Goal: Check status: Check status

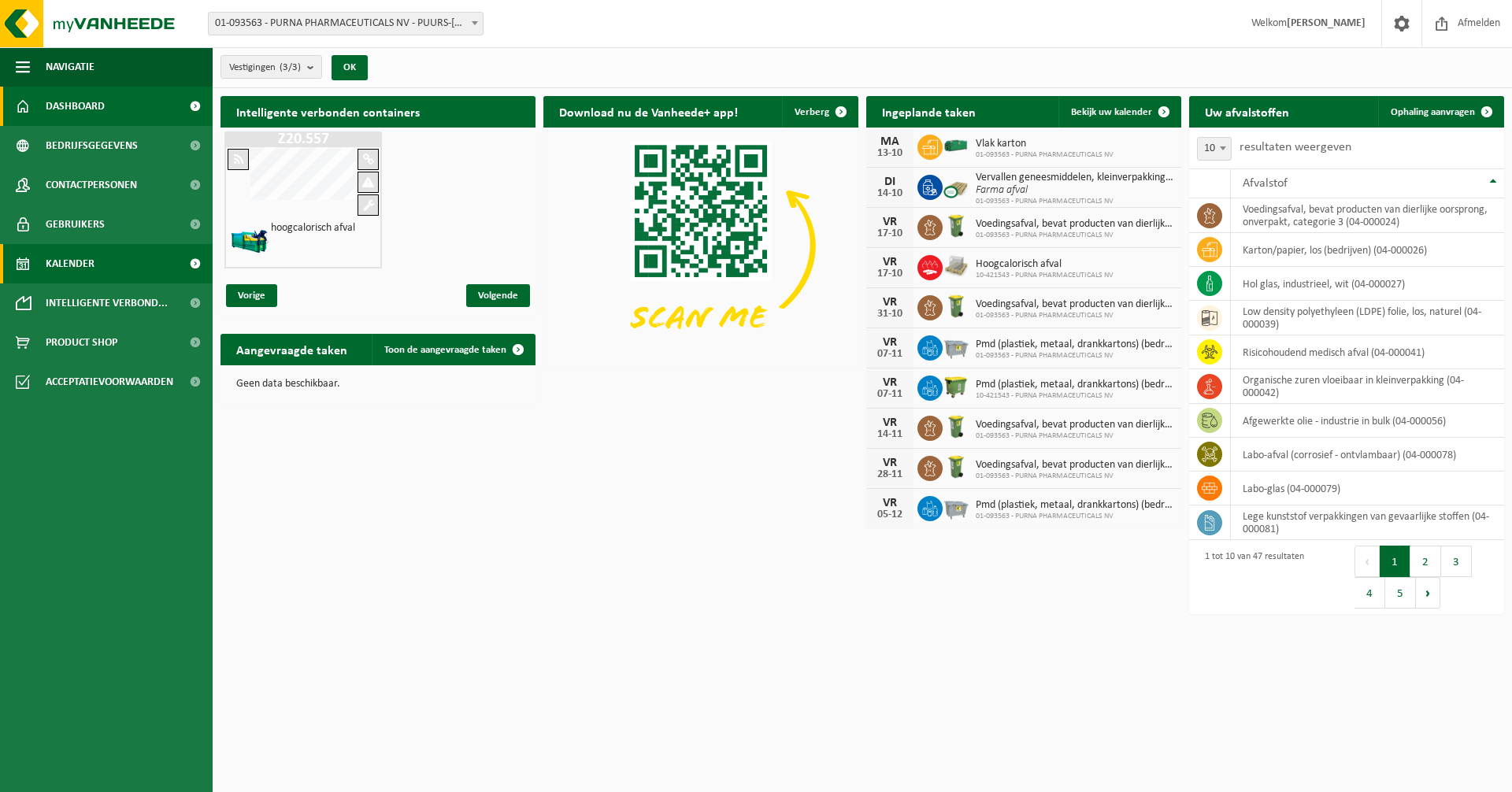
click at [84, 262] on span "Kalender" at bounding box center [70, 264] width 49 height 39
click at [89, 271] on span "Kalender" at bounding box center [70, 264] width 49 height 39
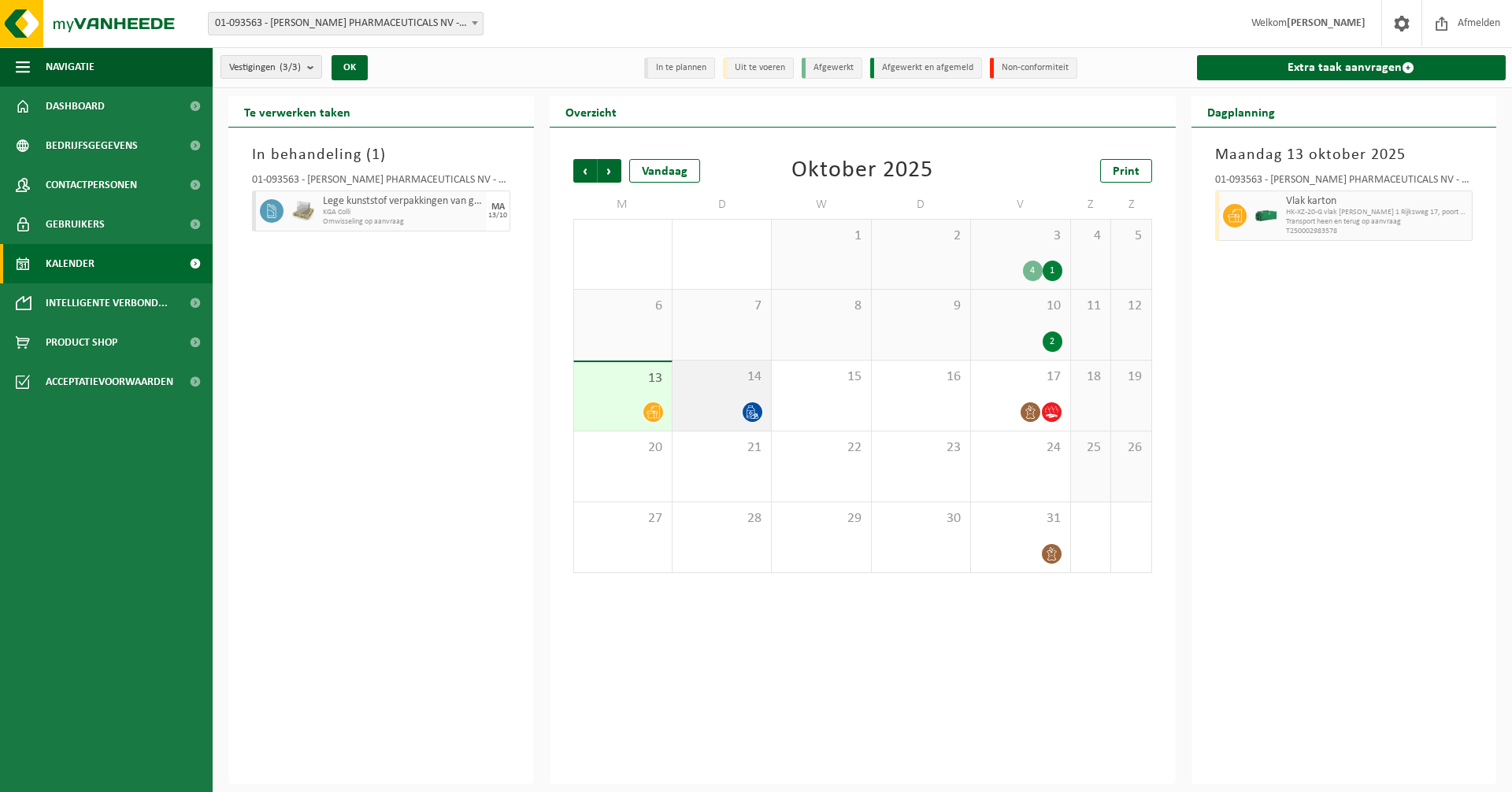
click at [750, 404] on span at bounding box center [753, 412] width 20 height 20
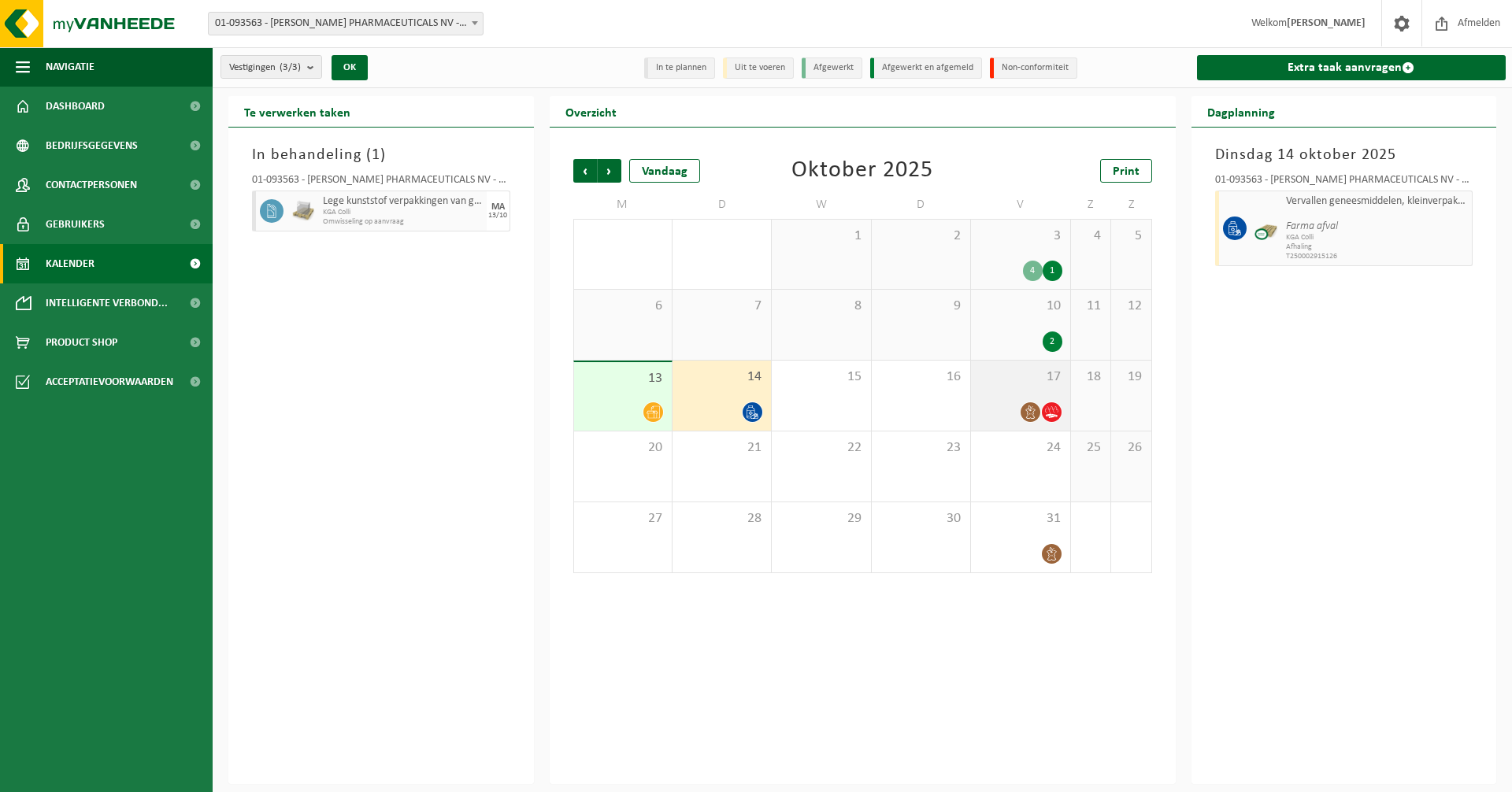
click at [1038, 409] on span at bounding box center [1031, 412] width 20 height 20
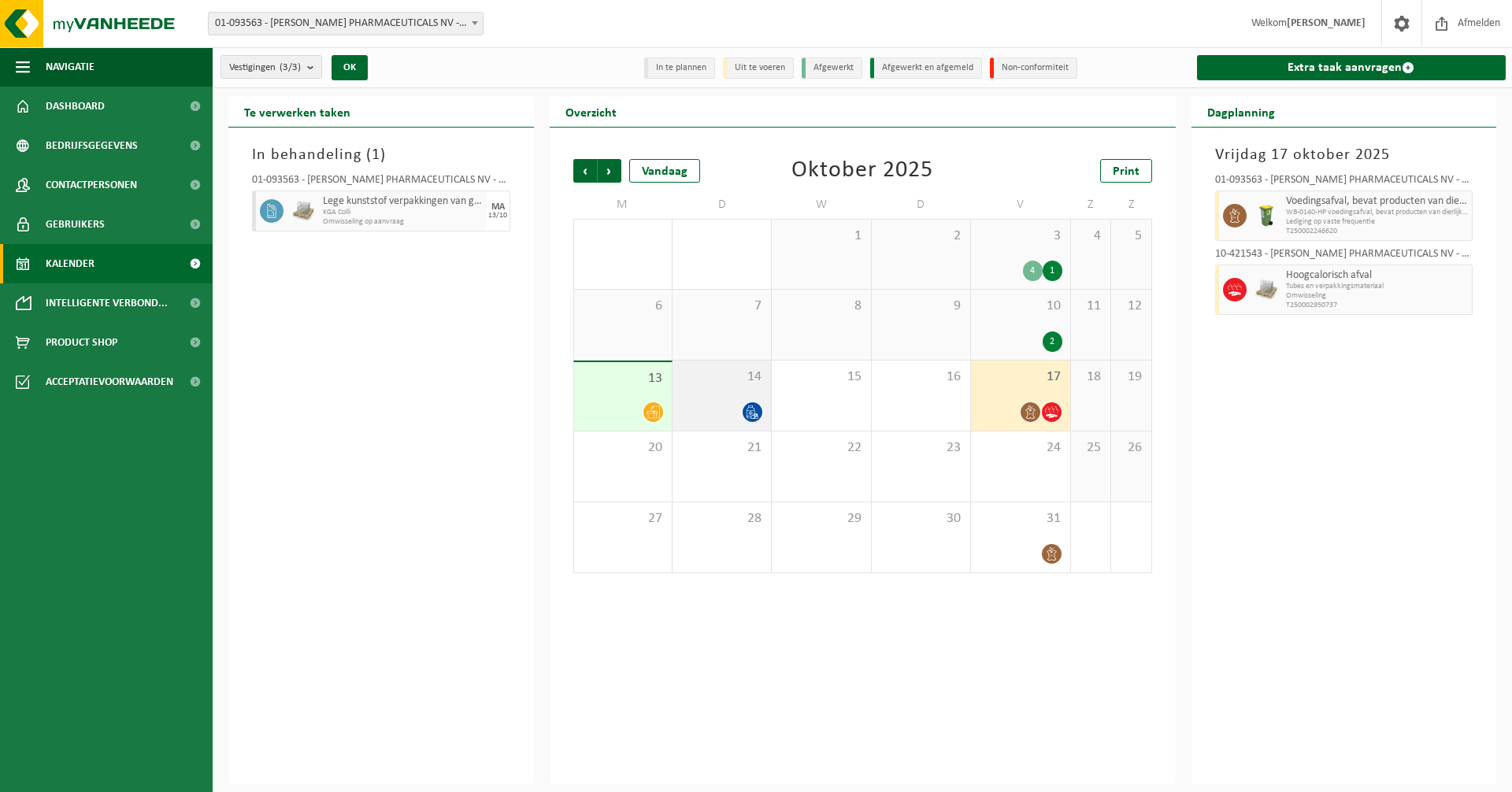
click at [752, 387] on div "14" at bounding box center [722, 395] width 99 height 70
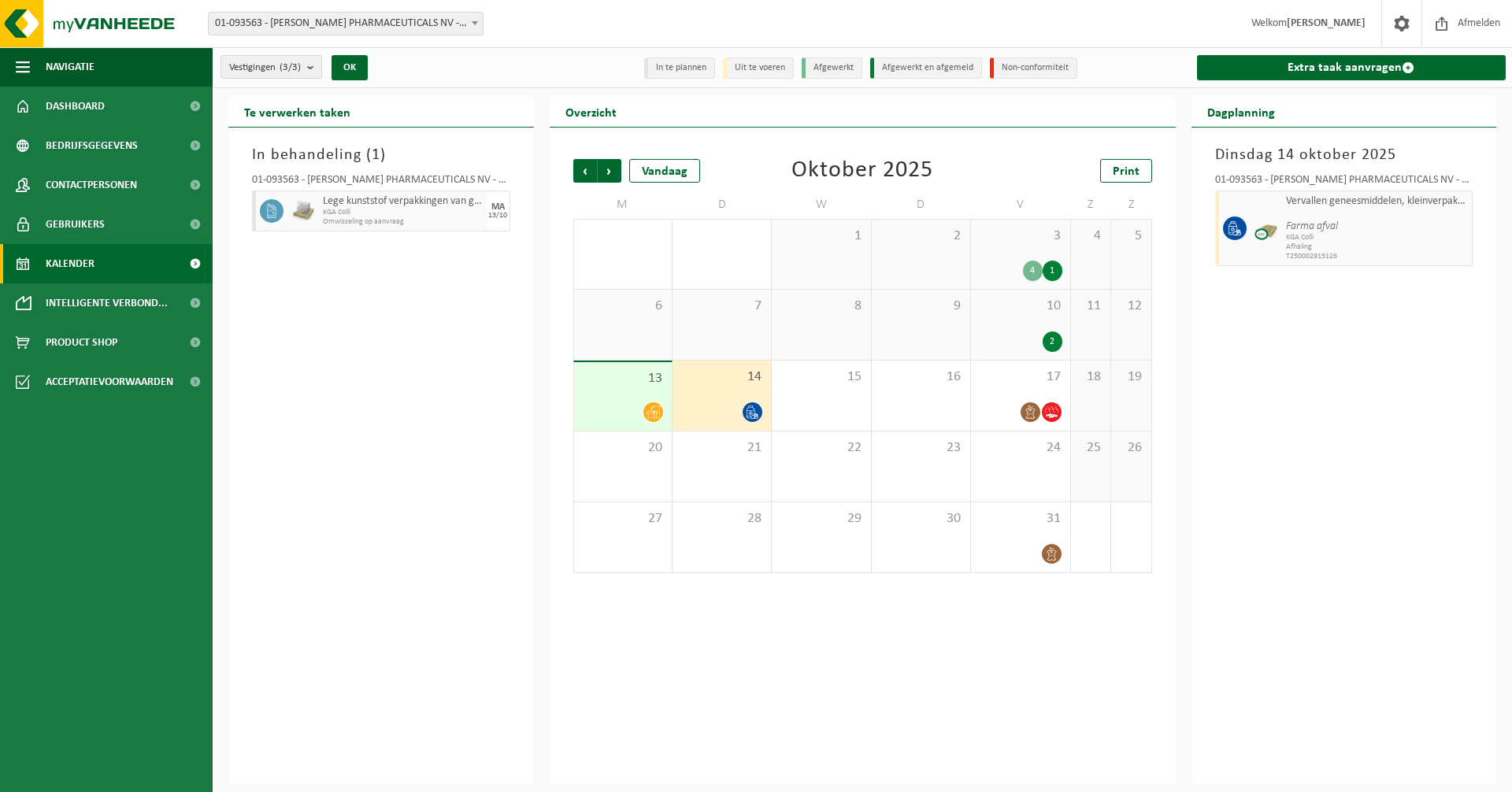
click at [734, 392] on div "14" at bounding box center [722, 395] width 99 height 70
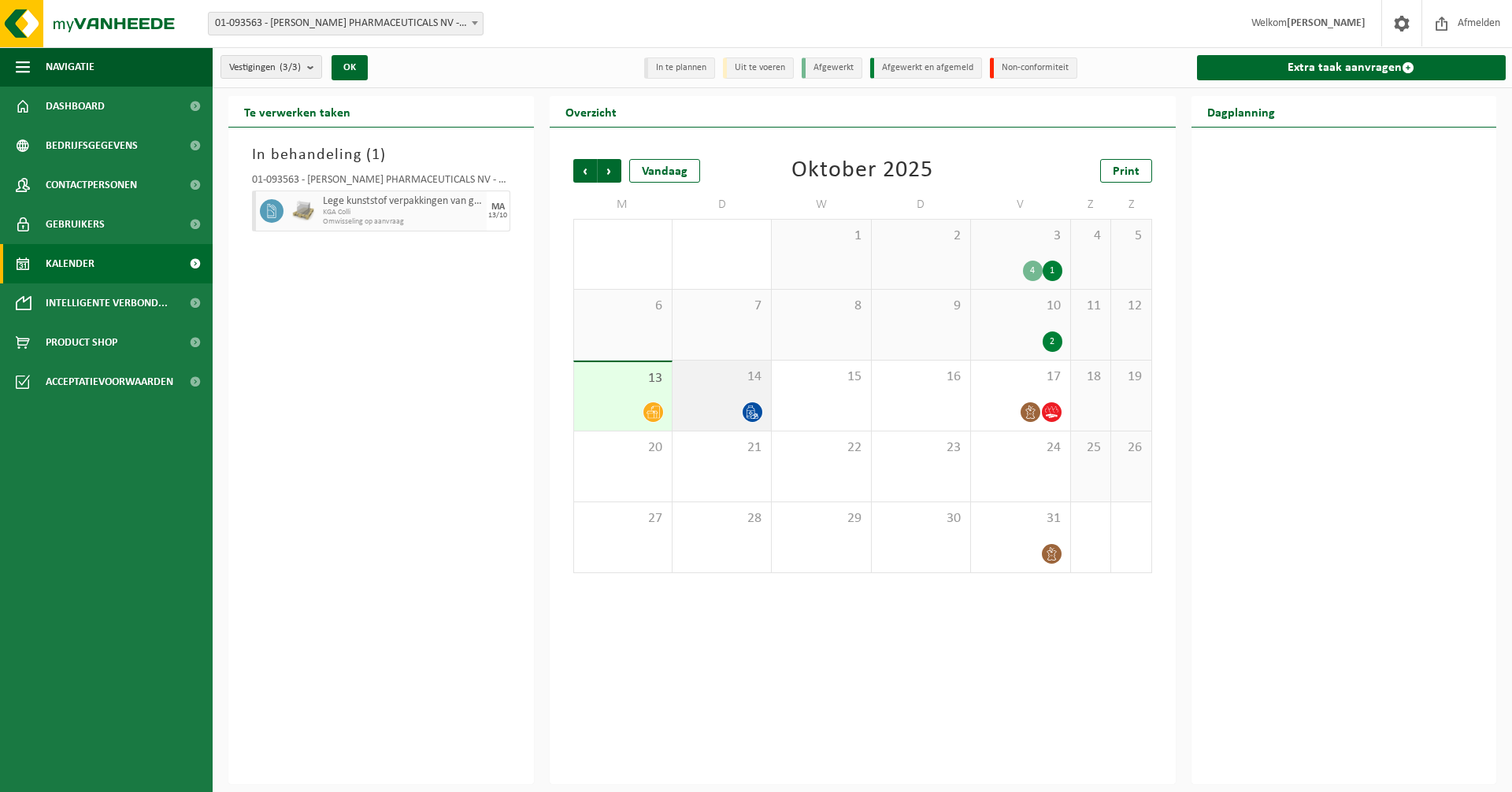
click at [746, 406] on icon at bounding box center [752, 412] width 14 height 14
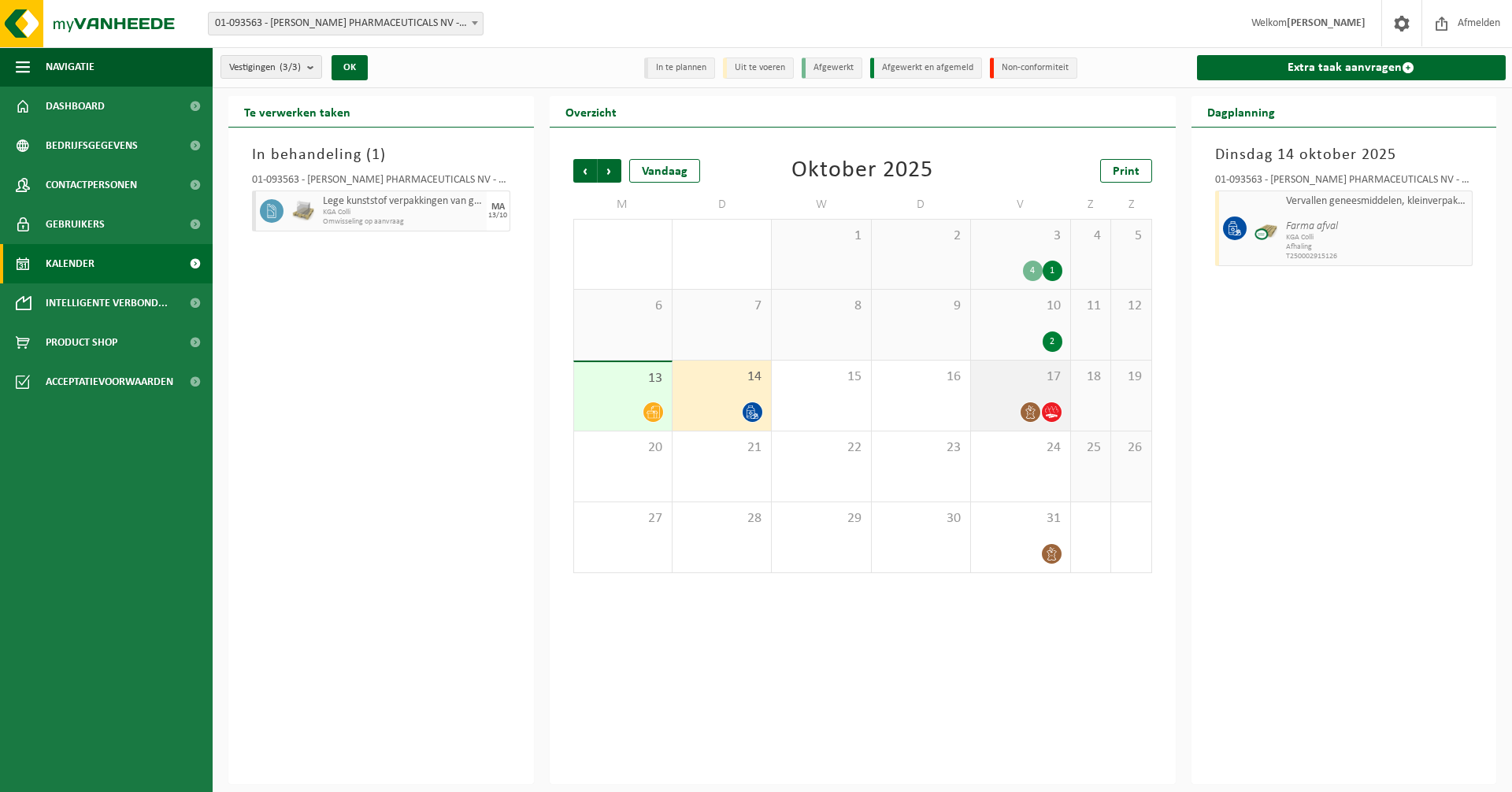
click at [1047, 401] on div "17" at bounding box center [1020, 395] width 99 height 70
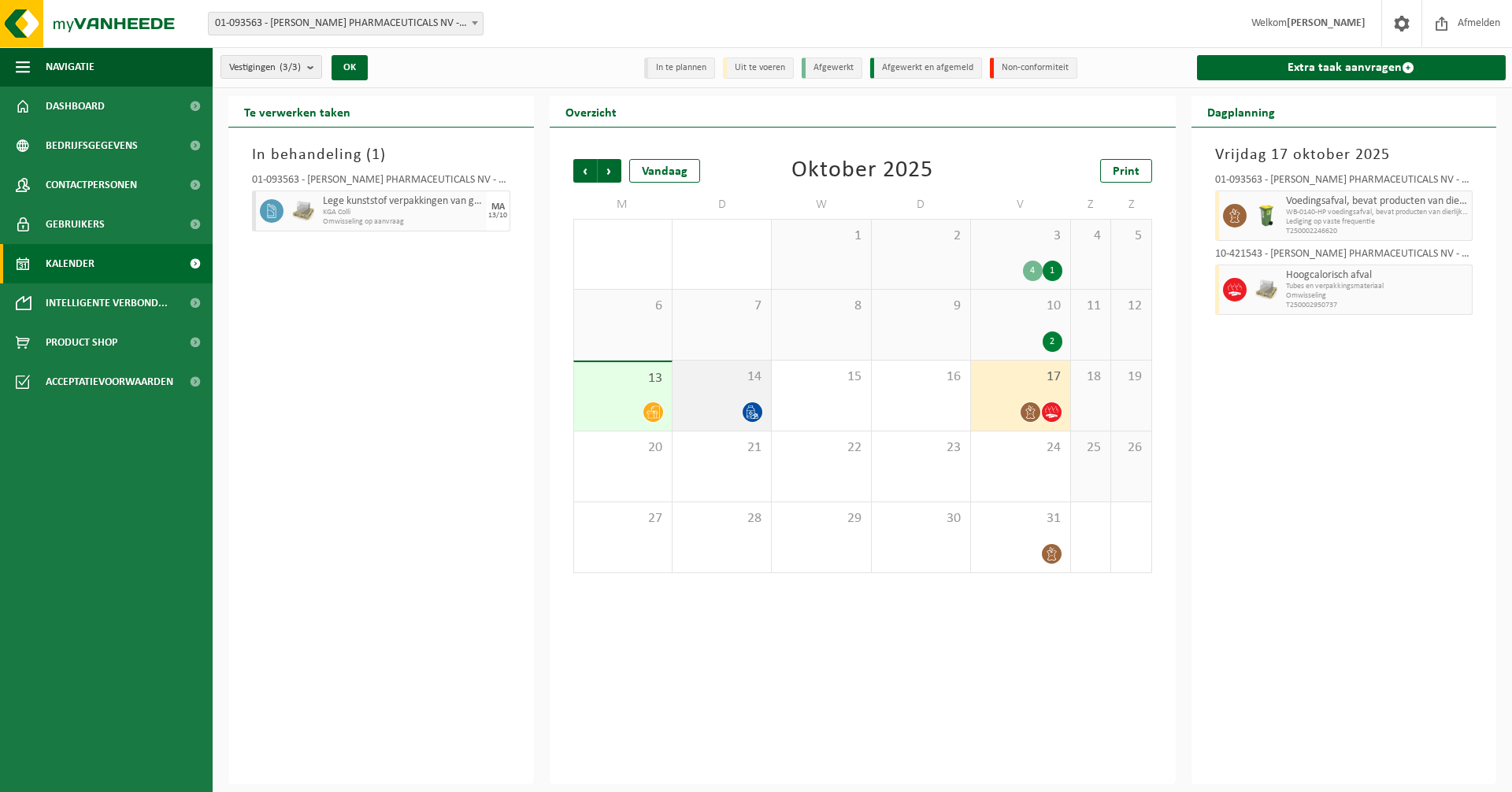
click at [696, 397] on div "14" at bounding box center [722, 395] width 99 height 70
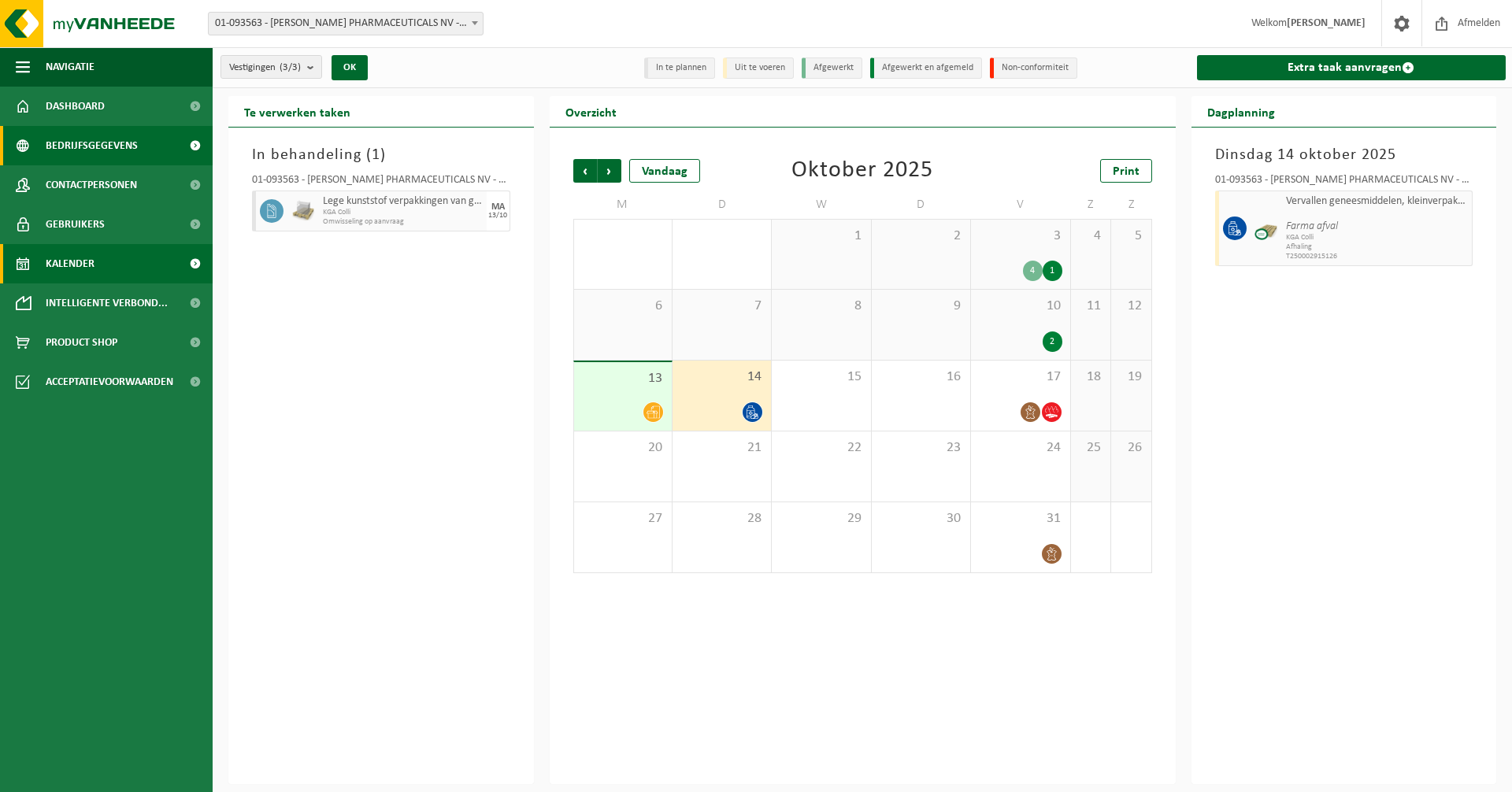
click at [94, 151] on span "Bedrijfsgegevens" at bounding box center [91, 145] width 92 height 39
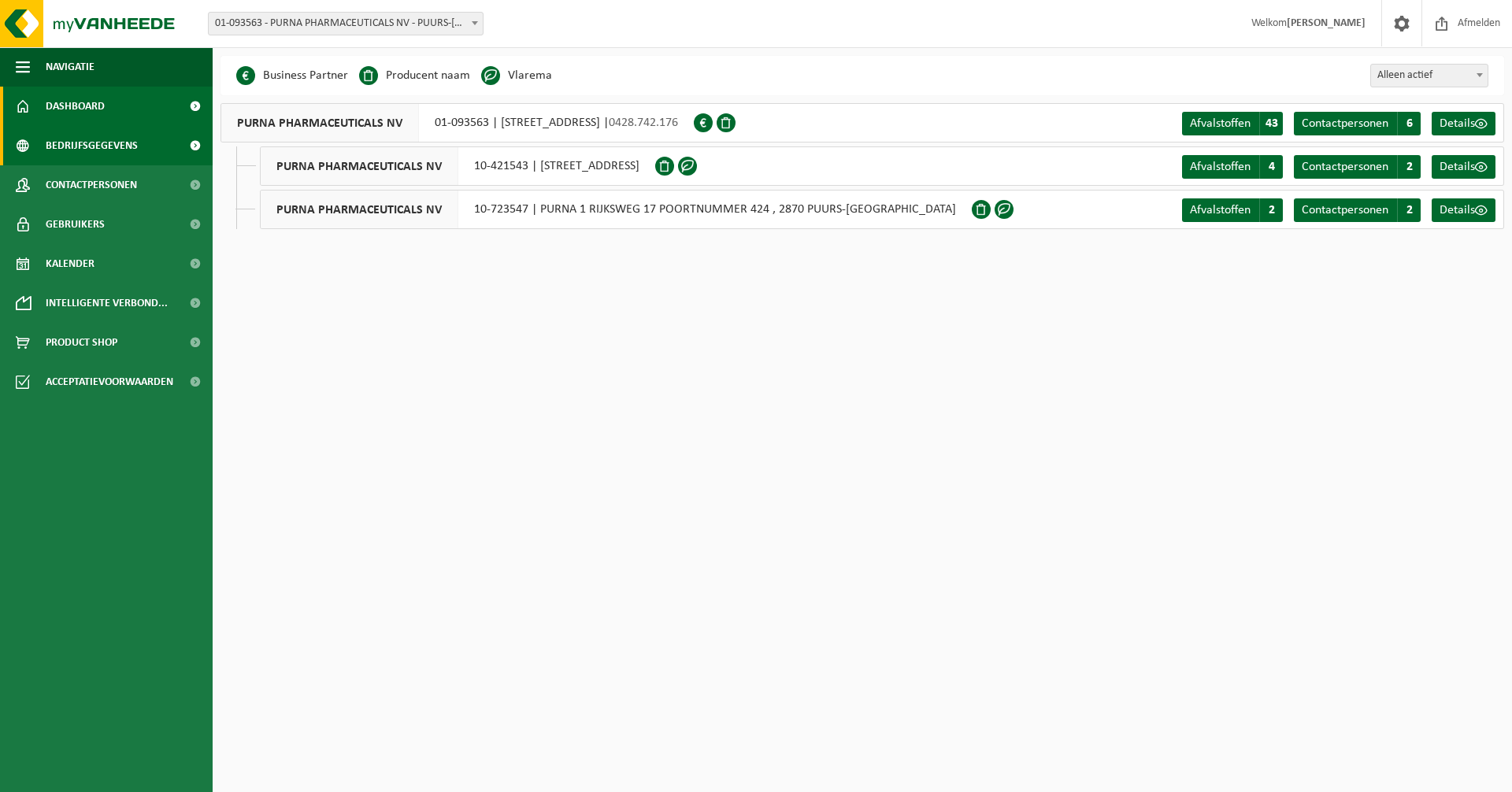
click at [90, 101] on span "Dashboard" at bounding box center [75, 106] width 59 height 39
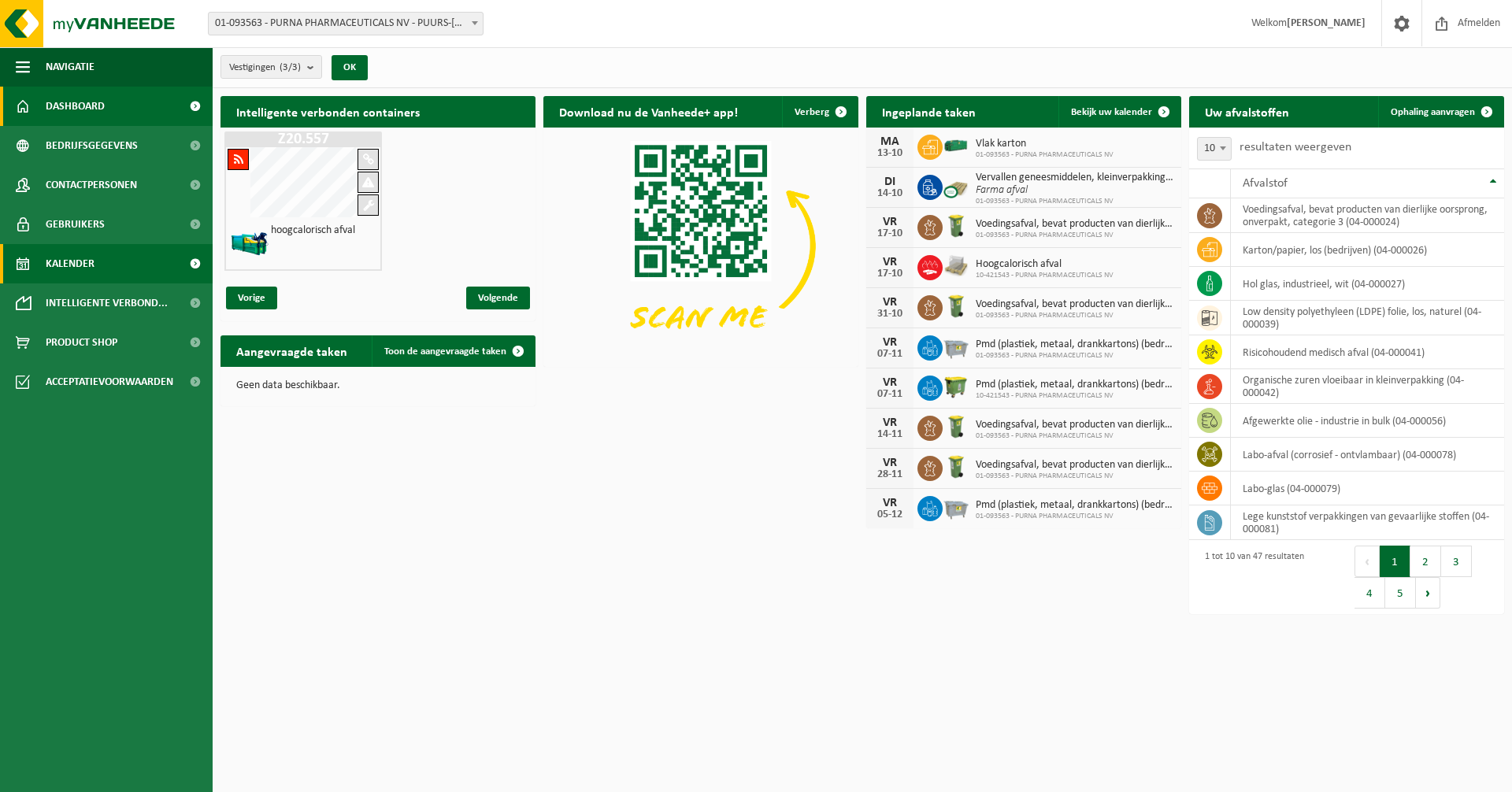
click at [79, 256] on span "Kalender" at bounding box center [70, 264] width 49 height 39
